Goal: Check status: Check status

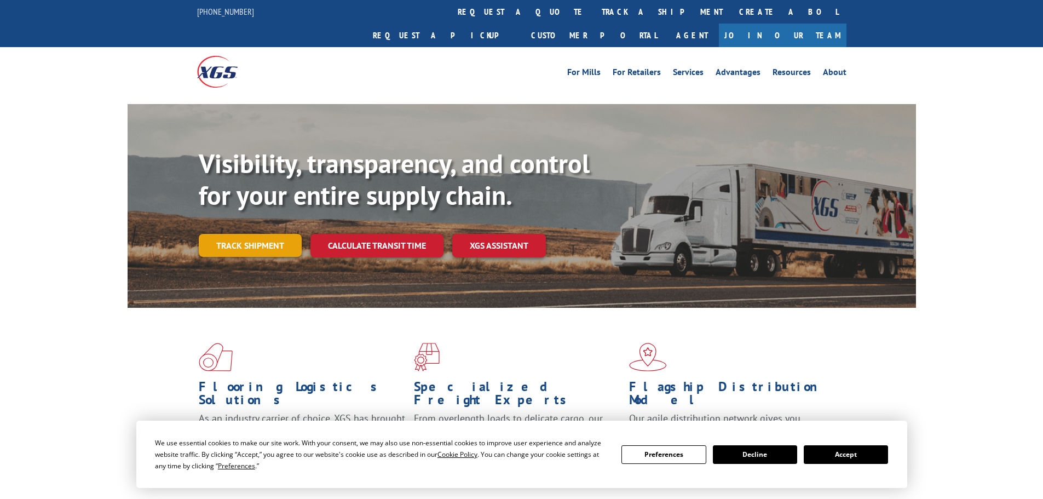
click at [253, 234] on link "Track shipment" at bounding box center [250, 245] width 103 height 23
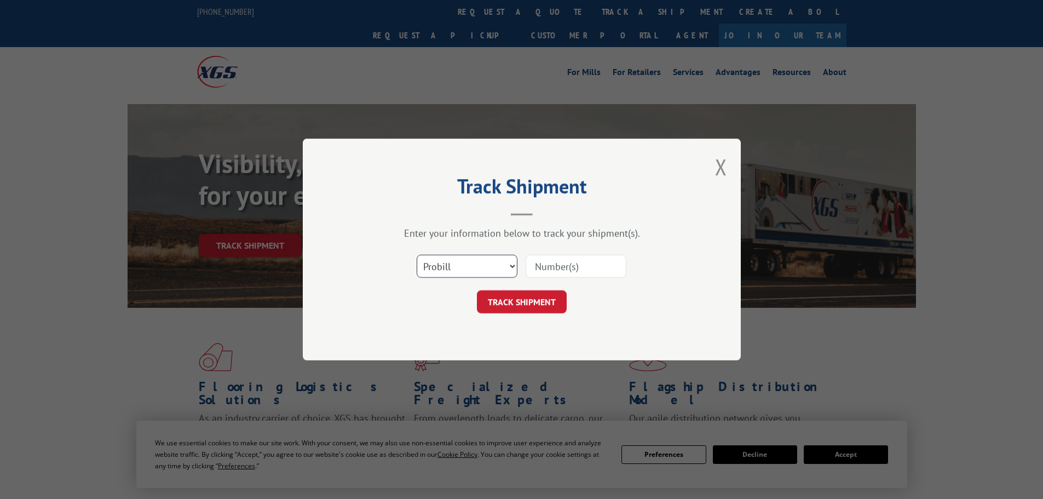
click at [469, 265] on select "Select category... Probill BOL PO" at bounding box center [467, 266] width 101 height 23
select select "bol"
click at [417, 255] on select "Select category... Probill BOL PO" at bounding box center [467, 266] width 101 height 23
click at [550, 272] on input at bounding box center [576, 266] width 101 height 23
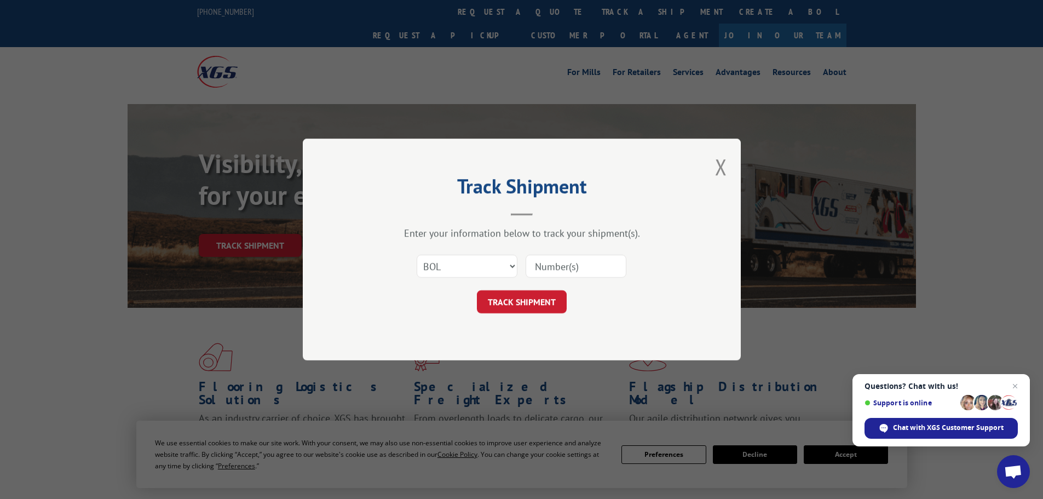
paste input "7061056"
type input "7061056"
click at [544, 292] on button "TRACK SHIPMENT" at bounding box center [522, 301] width 90 height 23
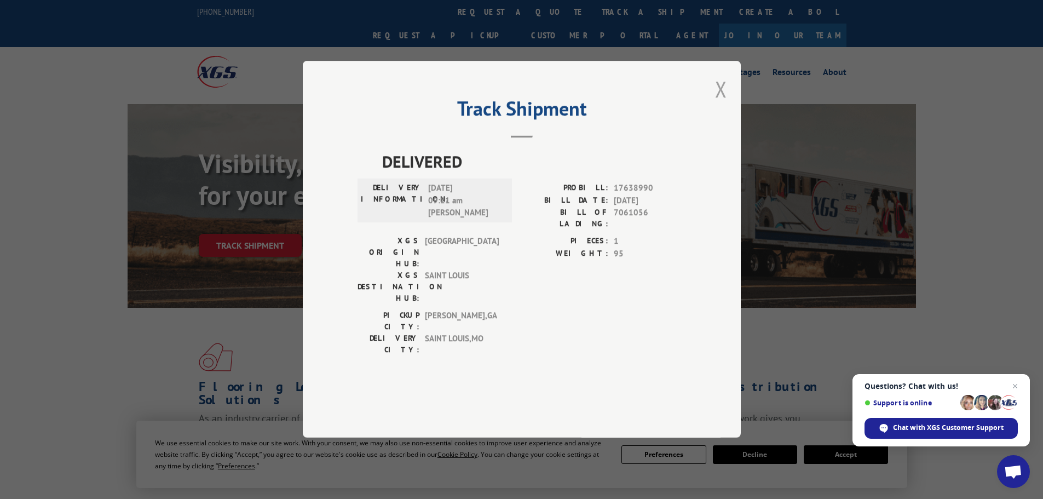
click at [724, 104] on button "Close modal" at bounding box center [721, 88] width 12 height 29
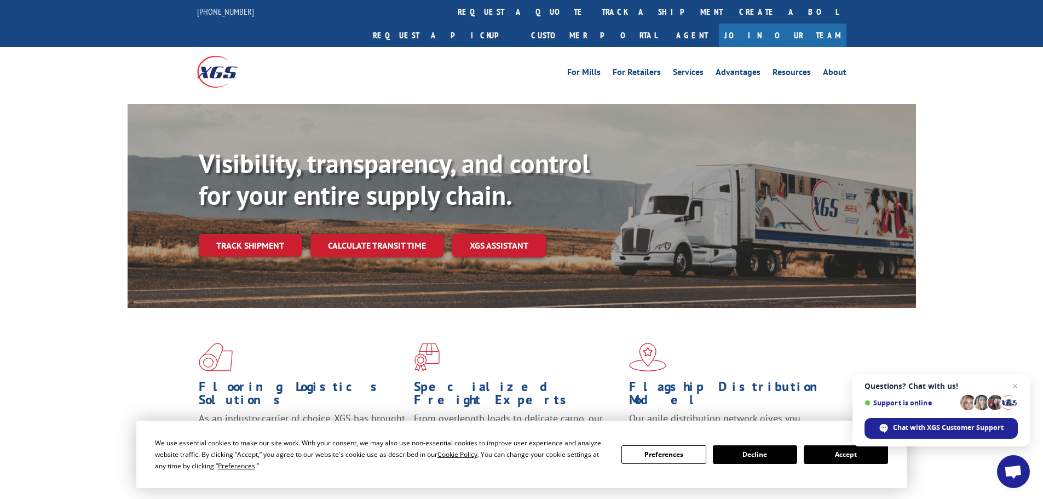
click at [929, 308] on div "Flooring Logistics Solutions As an industry carrier of choice, XGS has brought …" at bounding box center [521, 418] width 1043 height 220
